Goal: Information Seeking & Learning: Learn about a topic

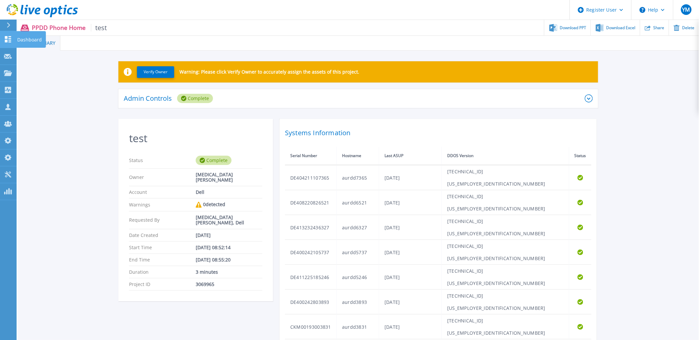
click at [6, 40] on icon at bounding box center [8, 39] width 6 height 6
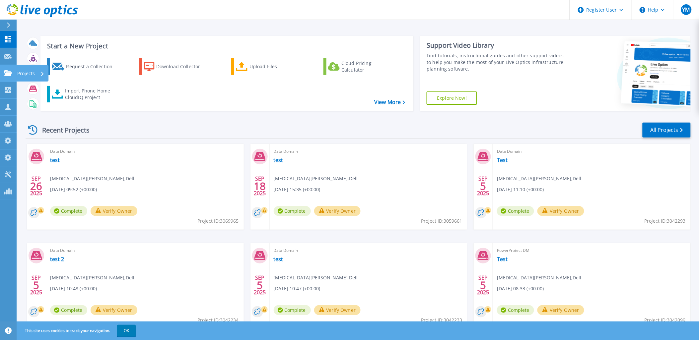
click at [8, 68] on link "Projects Projects" at bounding box center [8, 73] width 17 height 17
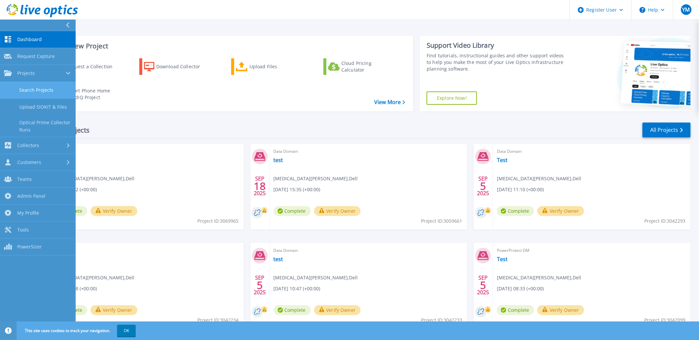
click at [23, 88] on link "Search Projects" at bounding box center [38, 90] width 76 height 17
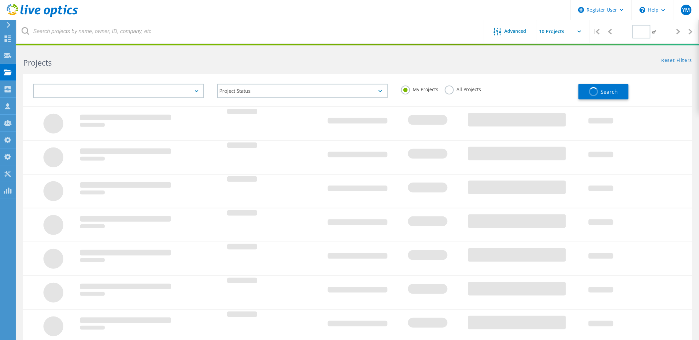
type input "1"
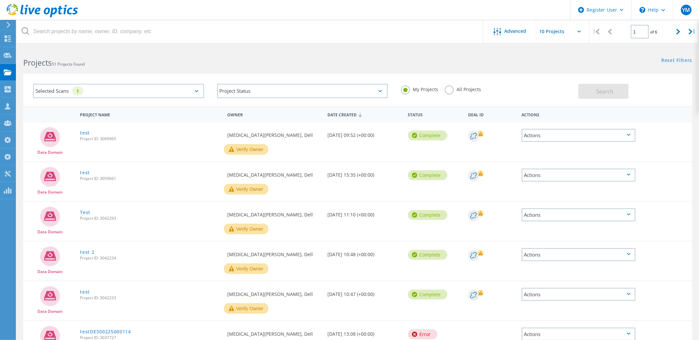
click at [458, 90] on label "All Projects" at bounding box center [463, 89] width 36 height 6
click at [0, 0] on input "All Projects" at bounding box center [0, 0] width 0 height 0
click at [158, 89] on div "Selected Scans 1" at bounding box center [118, 91] width 171 height 14
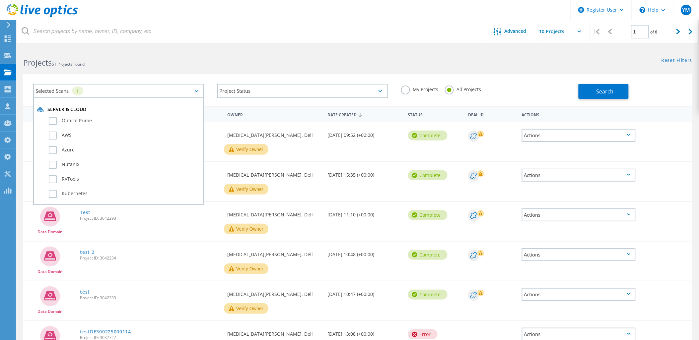
click at [640, 99] on div "Selected Scans 1 Server & Cloud Optical Prime AWS Azure Nutanix RVTools Kuberne…" at bounding box center [357, 90] width 669 height 32
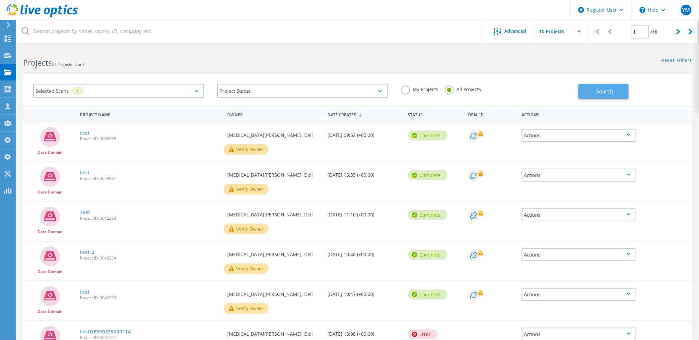
click at [624, 95] on button "Search" at bounding box center [603, 91] width 50 height 15
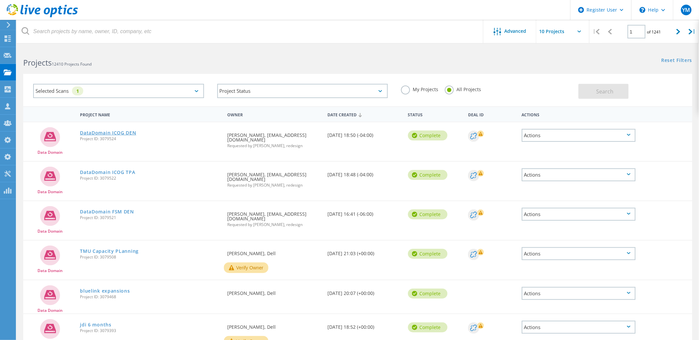
click at [109, 131] on link "DataDomain ICOG DEN" at bounding box center [108, 133] width 56 height 5
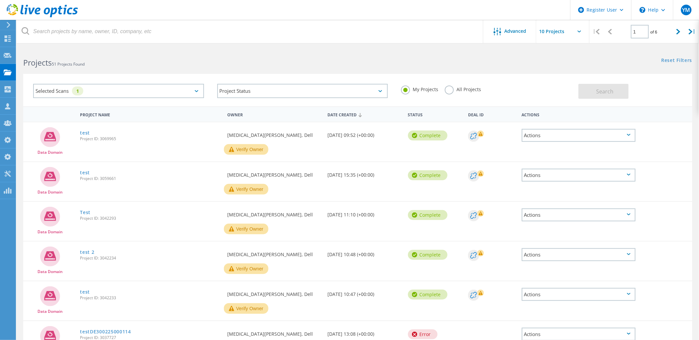
click at [452, 87] on label "All Projects" at bounding box center [463, 89] width 36 height 6
click at [0, 0] on input "All Projects" at bounding box center [0, 0] width 0 height 0
click at [621, 94] on button "Search" at bounding box center [603, 91] width 50 height 15
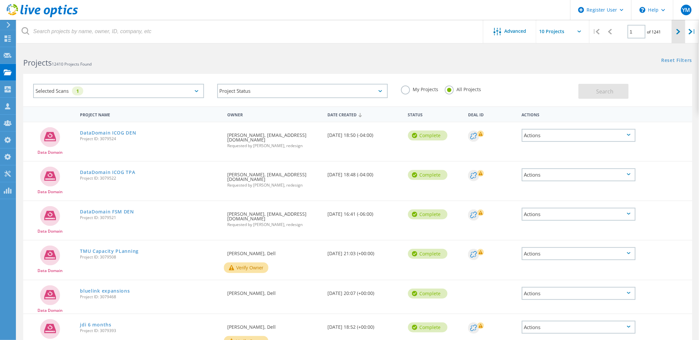
click at [674, 29] on div at bounding box center [678, 32] width 14 height 24
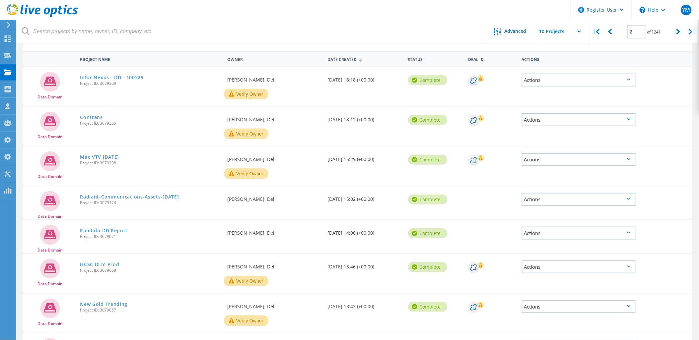
scroll to position [42, 0]
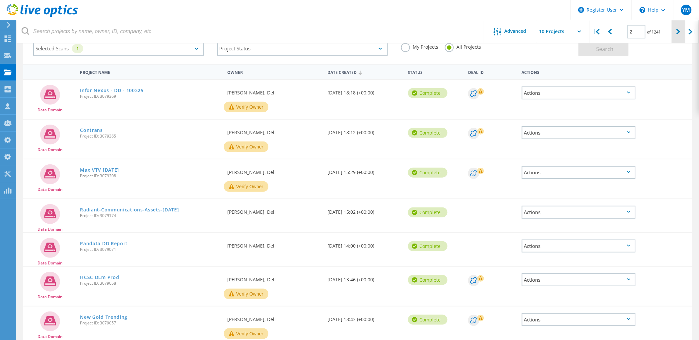
click at [678, 29] on icon at bounding box center [678, 32] width 4 height 6
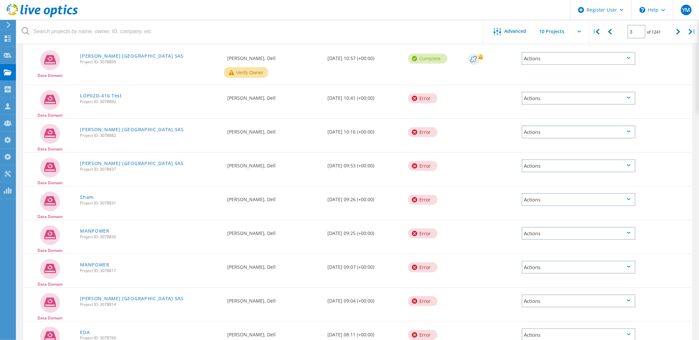
scroll to position [37, 0]
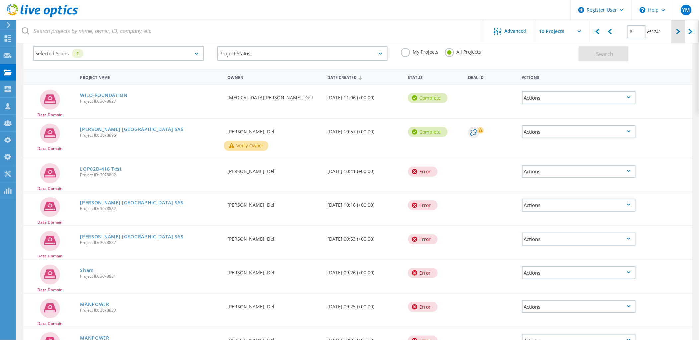
click at [680, 31] on icon at bounding box center [678, 32] width 4 height 6
type input "4"
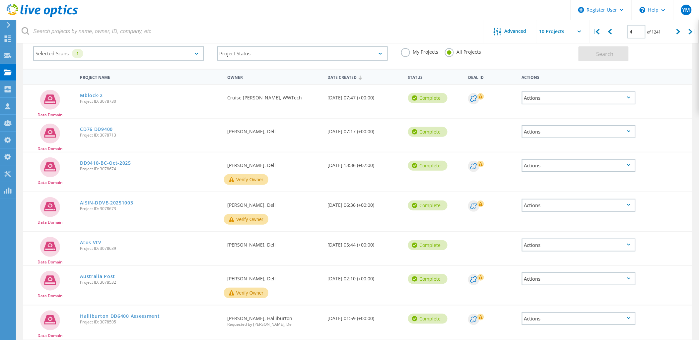
click at [270, 95] on div "Requested By Cruise Huang, WWTech" at bounding box center [274, 96] width 100 height 22
click at [88, 93] on link "Mblock-2" at bounding box center [91, 95] width 23 height 5
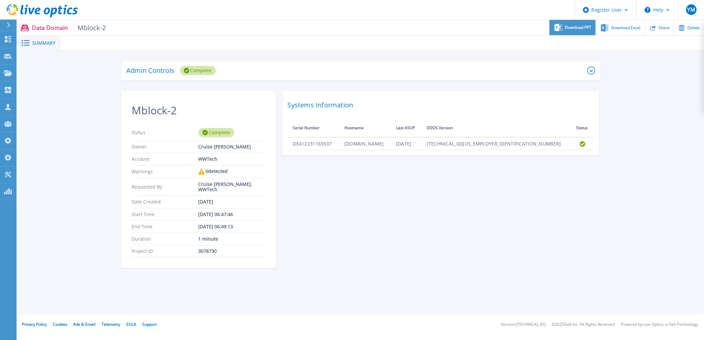
click at [584, 29] on span "Download PPT" at bounding box center [578, 28] width 27 height 4
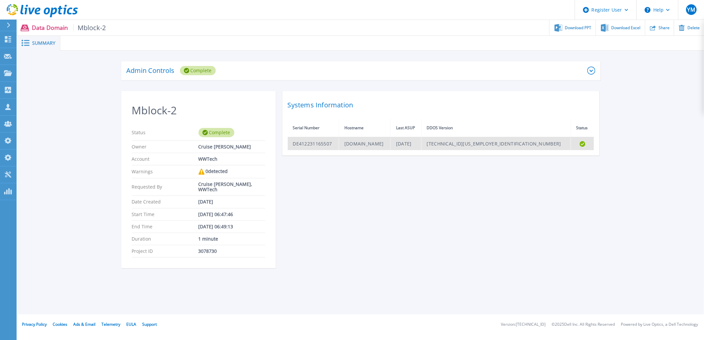
drag, startPoint x: 442, startPoint y: 161, endPoint x: 411, endPoint y: 149, distance: 32.9
click at [411, 149] on div "Mblock-2 Status Complete Owner Cruise Huang Account WWTech Warnings 0 detected …" at bounding box center [360, 183] width 479 height 185
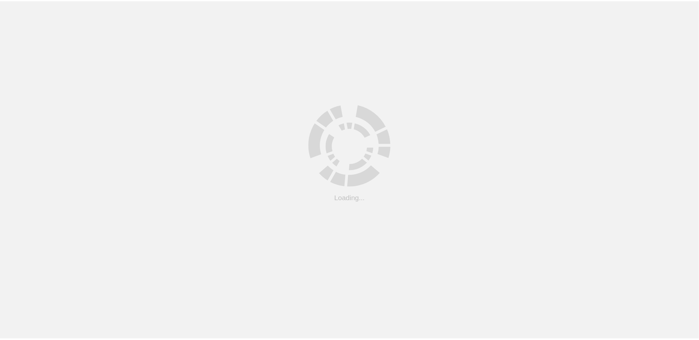
scroll to position [37, 0]
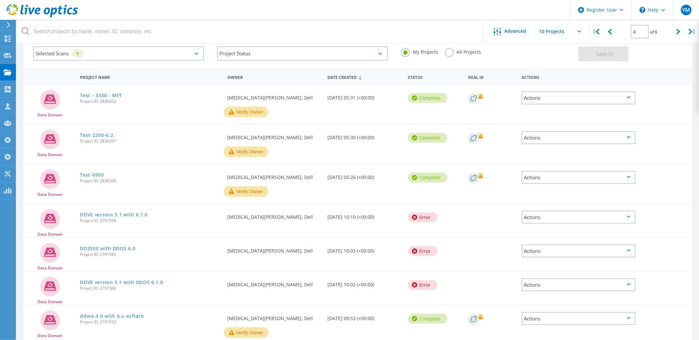
click at [450, 54] on label "All Projects" at bounding box center [463, 51] width 36 height 6
click at [0, 0] on input "All Projects" at bounding box center [0, 0] width 0 height 0
click at [600, 50] on span "Search" at bounding box center [604, 53] width 17 height 7
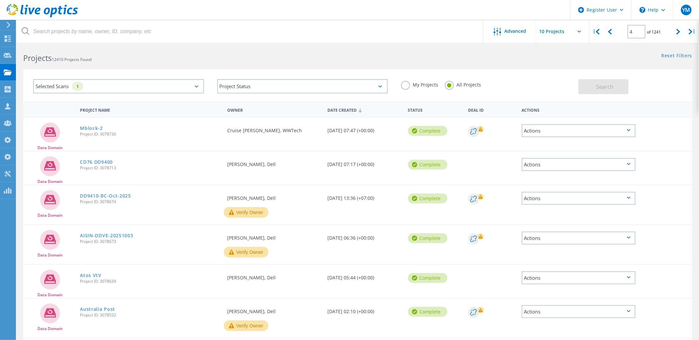
scroll to position [0, 0]
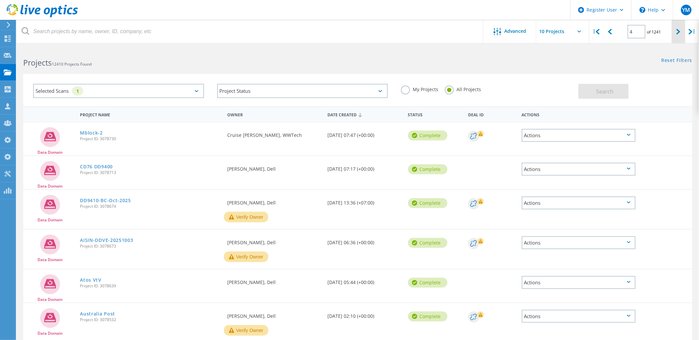
click at [678, 32] on icon at bounding box center [678, 32] width 4 height 6
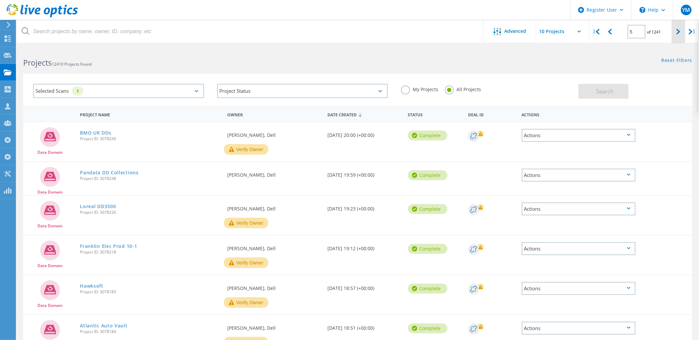
click at [679, 28] on div at bounding box center [678, 32] width 14 height 24
type input "6"
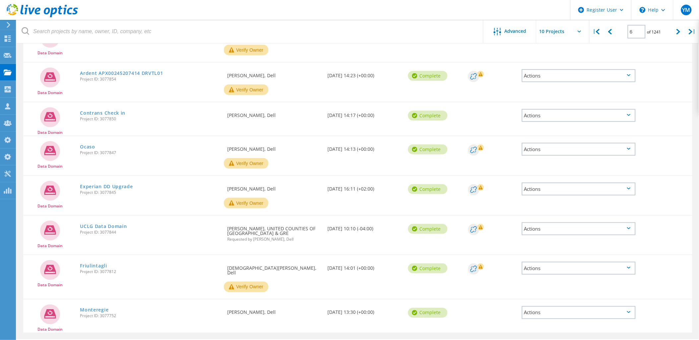
scroll to position [184, 0]
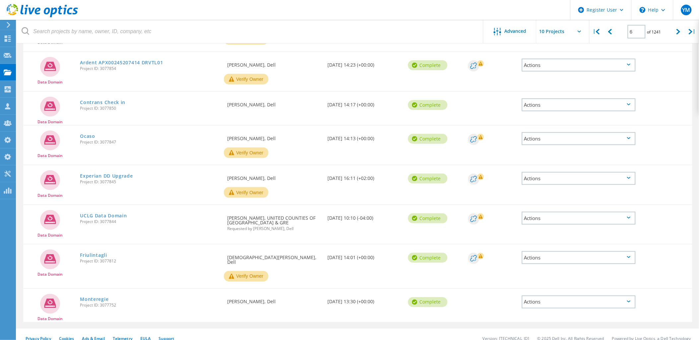
click at [288, 213] on div "Requested By Marc Thivierge, UNITED COUNTIES OF LEEDS & GRE Requested by Suniel…" at bounding box center [274, 221] width 100 height 32
click at [287, 216] on div "Requested By Marc Thivierge, UNITED COUNTIES OF LEEDS & GRE Requested by Suniel…" at bounding box center [274, 221] width 100 height 32
click at [91, 208] on div "UCLG Data Domain Project ID: 3077844" at bounding box center [150, 217] width 147 height 25
click at [91, 214] on link "UCLG Data Domain" at bounding box center [103, 216] width 47 height 5
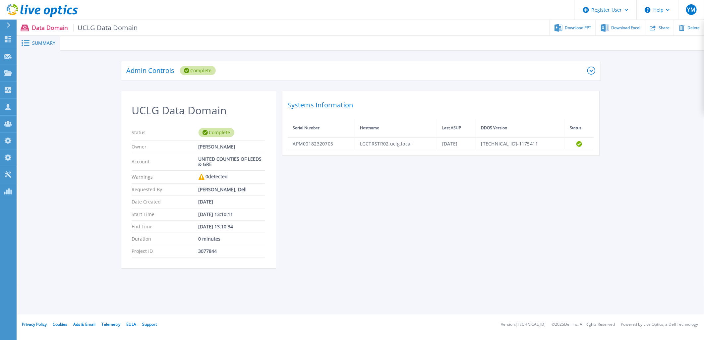
click at [395, 198] on div "UCLG Data Domain Status Complete Owner Marc Thivierge Account UNITED COUNTIES O…" at bounding box center [360, 183] width 479 height 185
click at [569, 26] on span "Download PPT" at bounding box center [578, 28] width 27 height 4
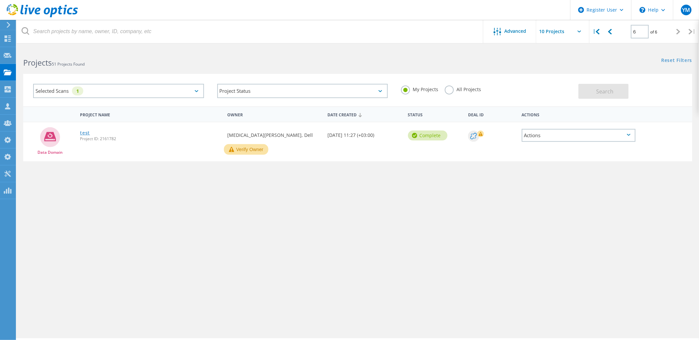
click at [86, 132] on link "test" at bounding box center [85, 133] width 10 height 5
click at [461, 88] on label "All Projects" at bounding box center [463, 89] width 36 height 6
click at [0, 0] on input "All Projects" at bounding box center [0, 0] width 0 height 0
click at [585, 95] on button "Search" at bounding box center [603, 91] width 50 height 15
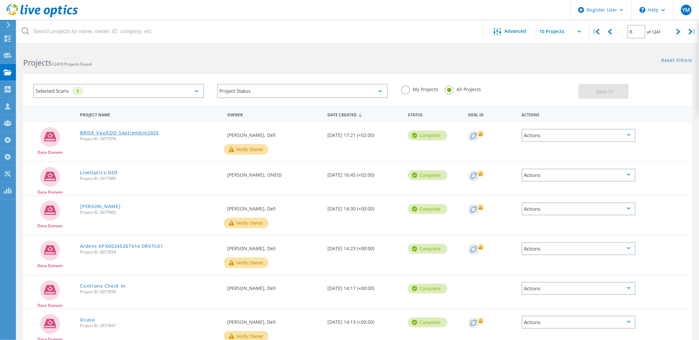
click at [100, 134] on link "BRISA_VaultDD_Septiembre2025" at bounding box center [119, 133] width 79 height 5
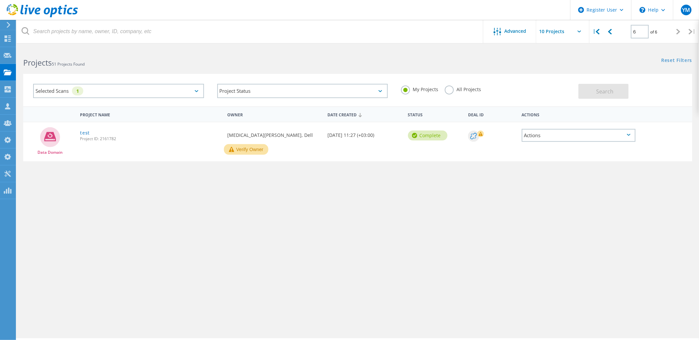
click at [159, 97] on div "Selected Scans 1" at bounding box center [118, 91] width 171 height 14
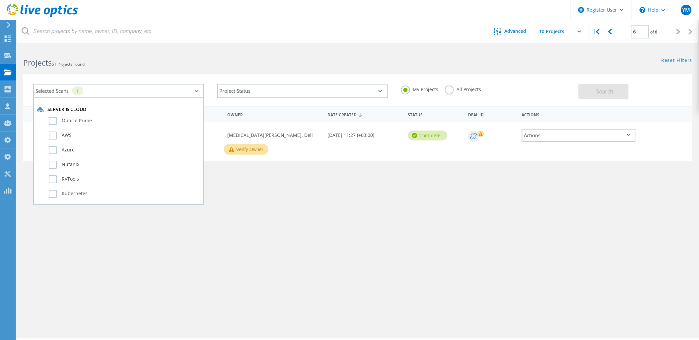
click at [224, 206] on div "Project Name Owner Date Created Status Deal Id Actions Data Domain test Project…" at bounding box center [357, 192] width 669 height 172
